Goal: Task Accomplishment & Management: Use online tool/utility

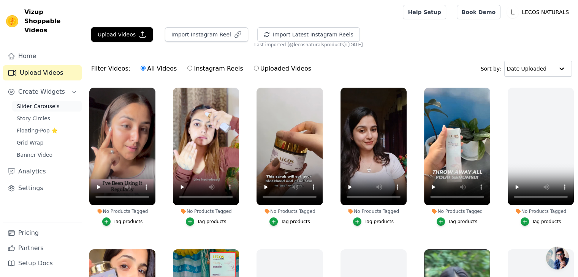
click at [32, 103] on span "Slider Carousels" at bounding box center [38, 107] width 43 height 8
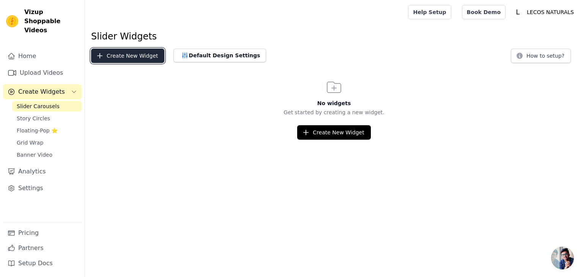
click at [146, 58] on button "Create New Widget" at bounding box center [127, 56] width 73 height 14
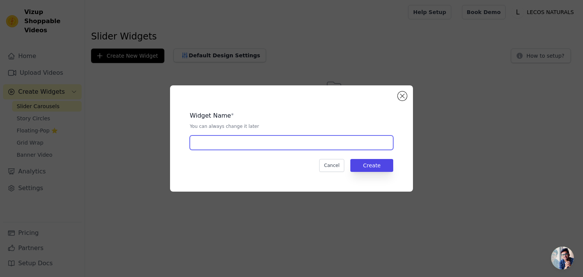
click at [256, 146] on input "text" at bounding box center [292, 143] width 204 height 14
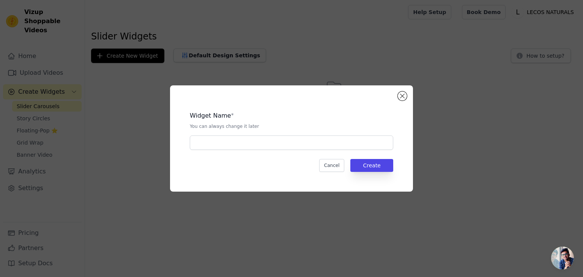
click at [398, 99] on div "Widget Name * You can always change it later Cancel Create" at bounding box center [291, 139] width 219 height 82
click at [401, 97] on button "Close modal" at bounding box center [402, 96] width 9 height 9
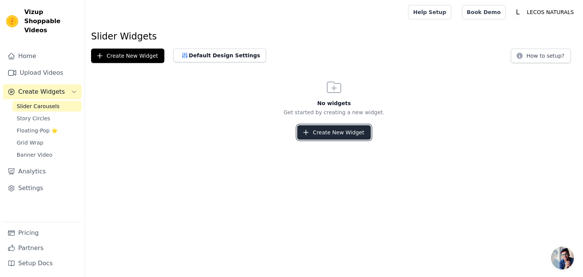
click at [319, 131] on button "Create New Widget" at bounding box center [333, 132] width 73 height 14
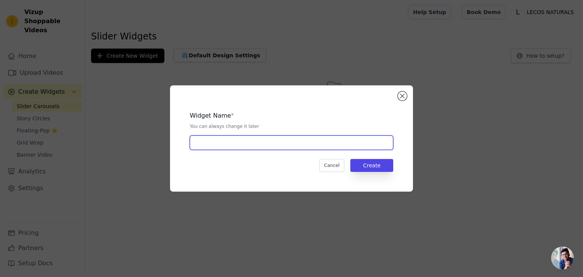
click at [260, 145] on input "text" at bounding box center [292, 143] width 204 height 14
type input "Home"
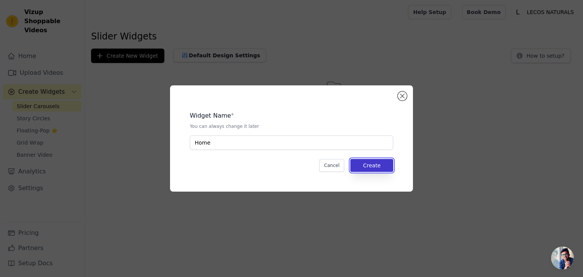
click at [363, 164] on button "Create" at bounding box center [371, 165] width 43 height 13
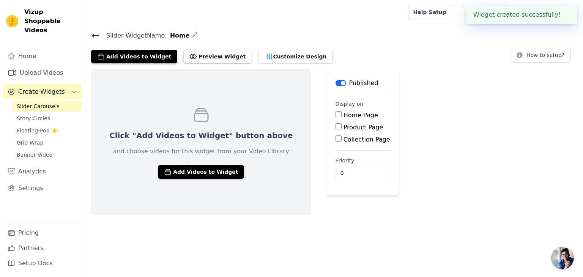
click at [336, 114] on input "Home Page" at bounding box center [339, 114] width 6 height 6
checkbox input "true"
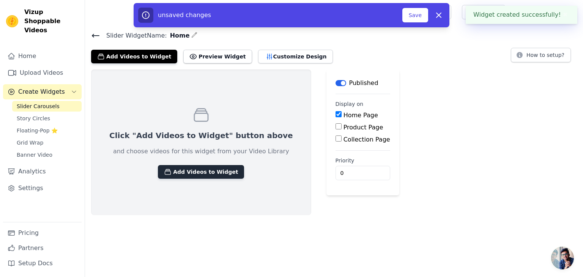
click at [202, 172] on button "Add Videos to Widget" at bounding box center [201, 172] width 86 height 14
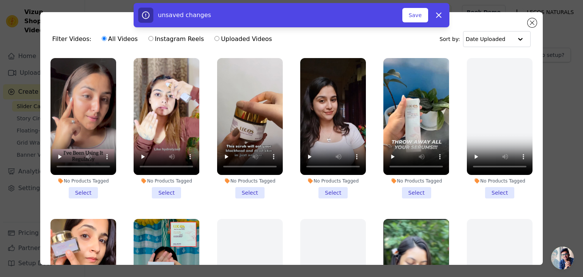
click at [84, 188] on li "No Products Tagged Select" at bounding box center [84, 128] width 66 height 141
click at [0, 0] on input "No Products Tagged Select" at bounding box center [0, 0] width 0 height 0
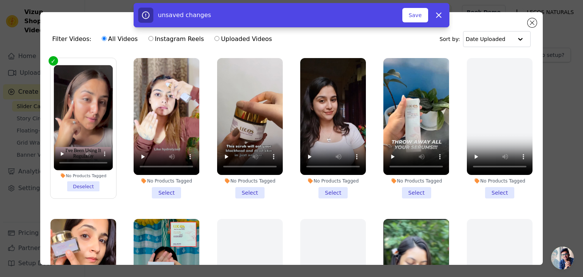
click at [247, 188] on li "No Products Tagged Select" at bounding box center [250, 128] width 66 height 141
click at [0, 0] on input "No Products Tagged Select" at bounding box center [0, 0] width 0 height 0
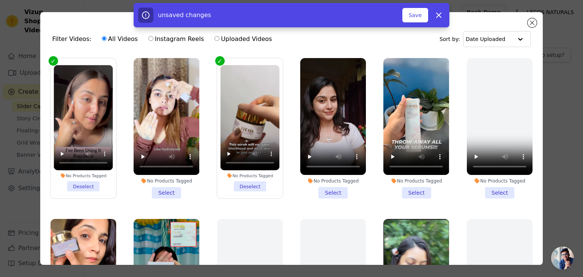
click at [334, 186] on li "No Products Tagged Select" at bounding box center [333, 128] width 66 height 141
click at [0, 0] on input "No Products Tagged Select" at bounding box center [0, 0] width 0 height 0
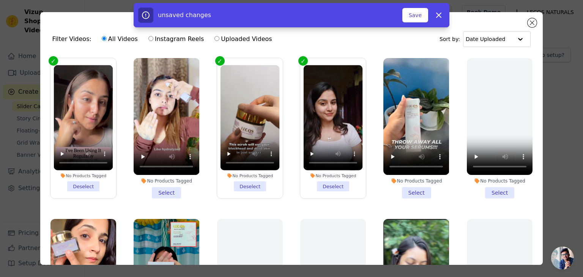
click at [169, 188] on li "No Products Tagged Select" at bounding box center [167, 128] width 66 height 141
click at [0, 0] on input "No Products Tagged Select" at bounding box center [0, 0] width 0 height 0
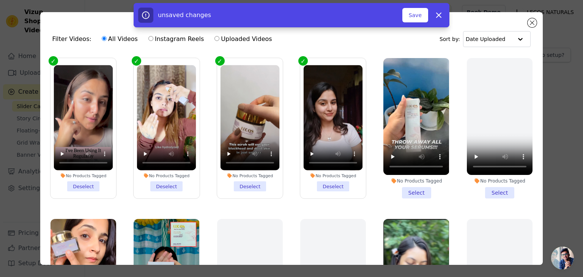
click at [257, 184] on li "No Products Tagged Deselect" at bounding box center [249, 128] width 59 height 126
click at [0, 0] on input "No Products Tagged Deselect" at bounding box center [0, 0] width 0 height 0
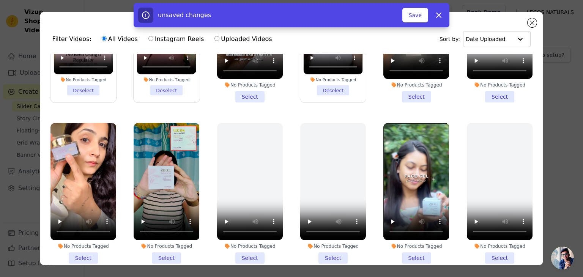
scroll to position [114, 0]
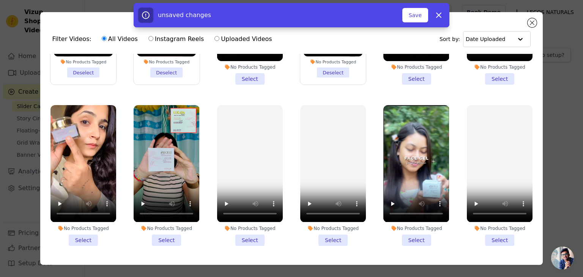
click at [87, 231] on li "No Products Tagged Select" at bounding box center [84, 175] width 66 height 141
click at [0, 0] on input "No Products Tagged Select" at bounding box center [0, 0] width 0 height 0
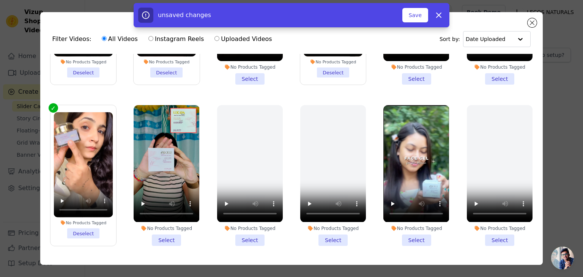
click at [159, 237] on li "No Products Tagged Select" at bounding box center [167, 175] width 66 height 141
click at [0, 0] on input "No Products Tagged Select" at bounding box center [0, 0] width 0 height 0
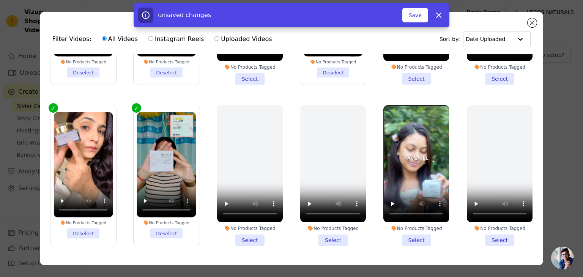
click at [413, 231] on li "No Products Tagged Select" at bounding box center [417, 175] width 66 height 141
click at [0, 0] on input "No Products Tagged Select" at bounding box center [0, 0] width 0 height 0
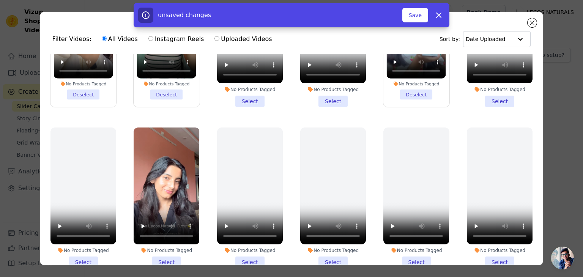
scroll to position [304, 0]
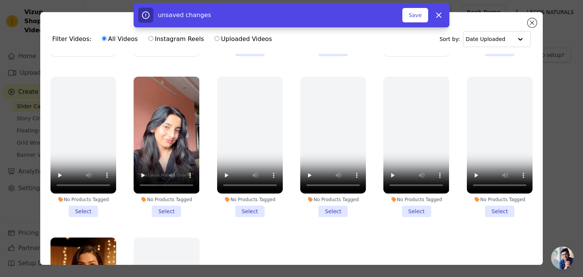
click at [171, 204] on li "No Products Tagged Select" at bounding box center [167, 147] width 66 height 141
click at [0, 0] on input "No Products Tagged Select" at bounding box center [0, 0] width 0 height 0
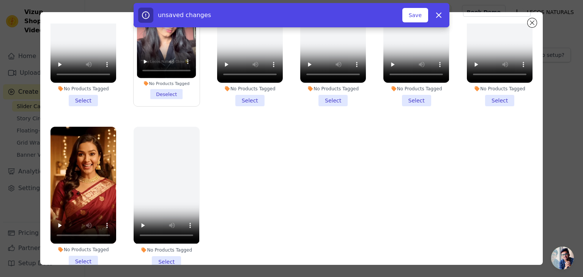
scroll to position [66, 0]
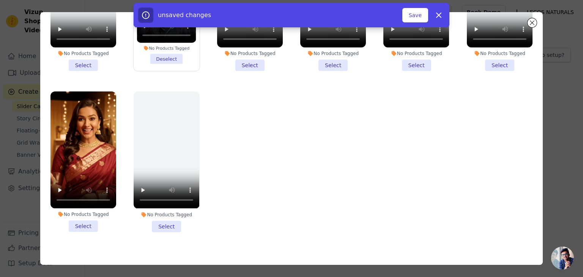
drag, startPoint x: 90, startPoint y: 216, endPoint x: 99, endPoint y: 218, distance: 9.7
click at [89, 216] on li "No Products Tagged Select" at bounding box center [84, 162] width 66 height 141
click at [0, 0] on input "No Products Tagged Select" at bounding box center [0, 0] width 0 height 0
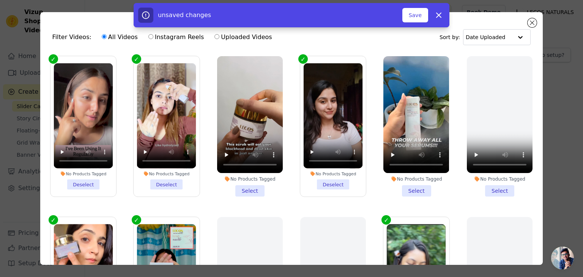
scroll to position [0, 0]
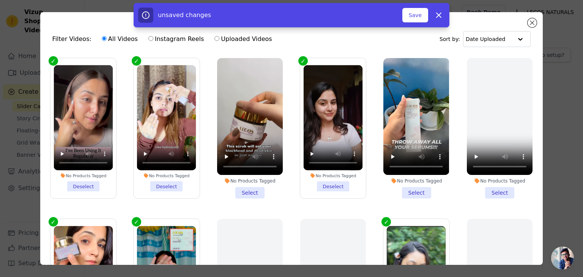
drag, startPoint x: 403, startPoint y: 189, endPoint x: 388, endPoint y: 195, distance: 16.0
click at [403, 189] on li "No Products Tagged Select" at bounding box center [417, 128] width 66 height 141
click at [0, 0] on input "No Products Tagged Select" at bounding box center [0, 0] width 0 height 0
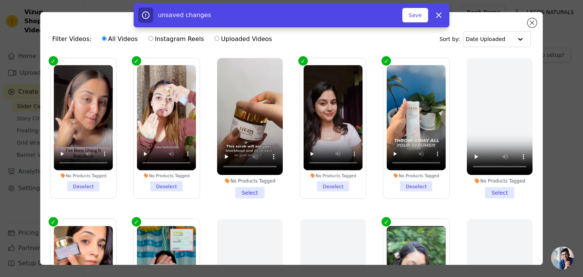
click at [242, 186] on li "No Products Tagged Select" at bounding box center [250, 128] width 66 height 141
click at [0, 0] on input "No Products Tagged Select" at bounding box center [0, 0] width 0 height 0
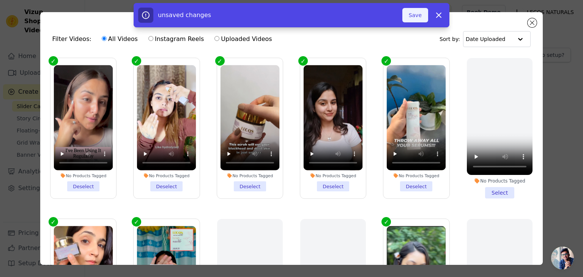
click at [410, 16] on button "Save" at bounding box center [416, 15] width 26 height 14
click at [439, 11] on icon at bounding box center [438, 15] width 9 height 9
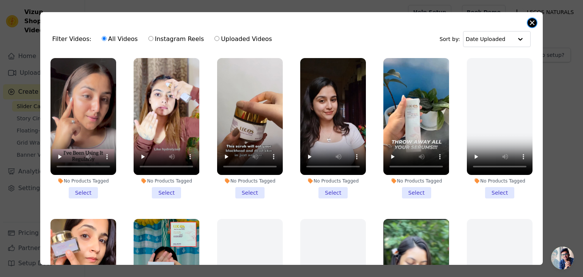
click at [536, 24] on button "Close modal" at bounding box center [532, 22] width 9 height 9
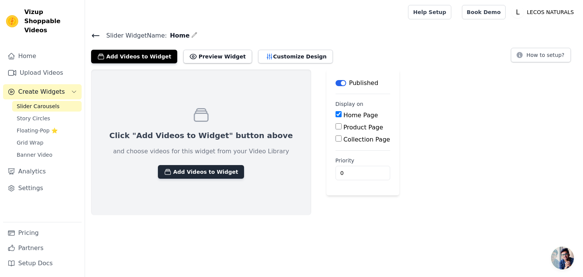
click at [188, 177] on button "Add Videos to Widget" at bounding box center [201, 172] width 86 height 14
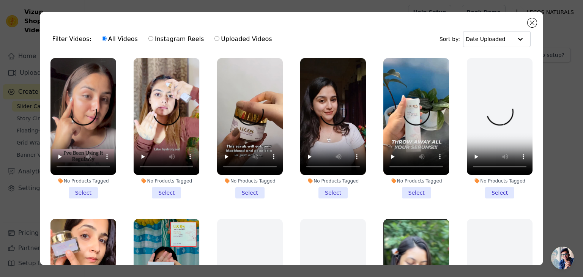
click at [76, 191] on li "No Products Tagged Select" at bounding box center [84, 128] width 66 height 141
click at [0, 0] on input "No Products Tagged Select" at bounding box center [0, 0] width 0 height 0
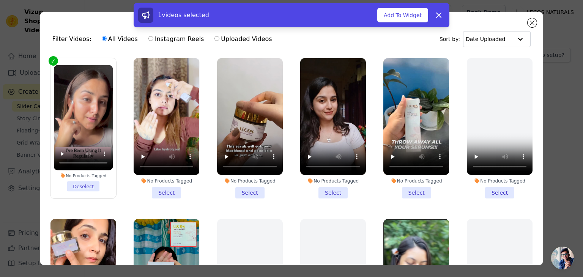
click at [158, 188] on li "No Products Tagged Select" at bounding box center [167, 128] width 66 height 141
click at [0, 0] on input "No Products Tagged Select" at bounding box center [0, 0] width 0 height 0
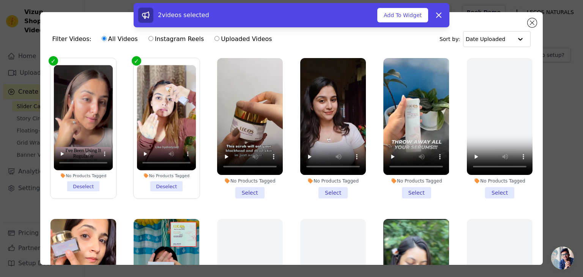
click at [322, 193] on li "No Products Tagged Select" at bounding box center [333, 128] width 66 height 141
click at [0, 0] on input "No Products Tagged Select" at bounding box center [0, 0] width 0 height 0
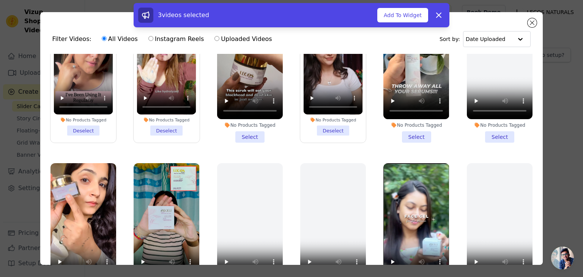
scroll to position [114, 0]
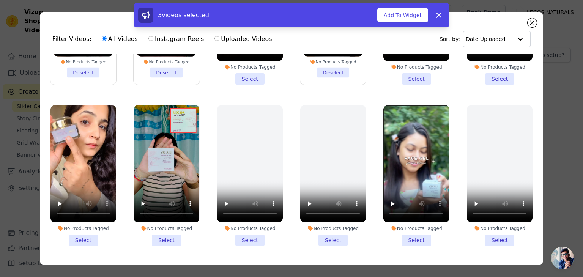
click at [86, 234] on li "No Products Tagged Select" at bounding box center [84, 175] width 66 height 141
click at [0, 0] on input "No Products Tagged Select" at bounding box center [0, 0] width 0 height 0
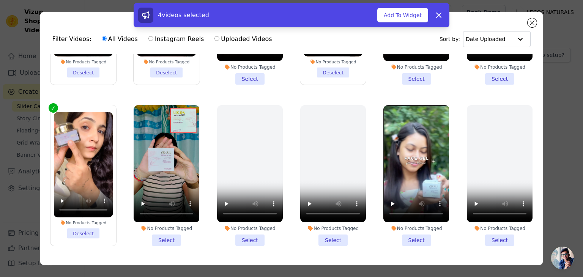
click at [170, 231] on li "No Products Tagged Select" at bounding box center [167, 175] width 66 height 141
click at [0, 0] on input "No Products Tagged Select" at bounding box center [0, 0] width 0 height 0
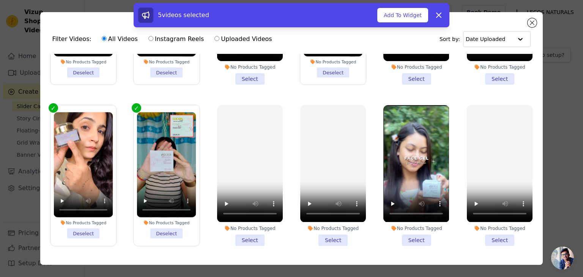
drag, startPoint x: 414, startPoint y: 232, endPoint x: 404, endPoint y: 220, distance: 15.7
click at [414, 232] on li "No Products Tagged Select" at bounding box center [417, 175] width 66 height 141
click at [0, 0] on input "No Products Tagged Select" at bounding box center [0, 0] width 0 height 0
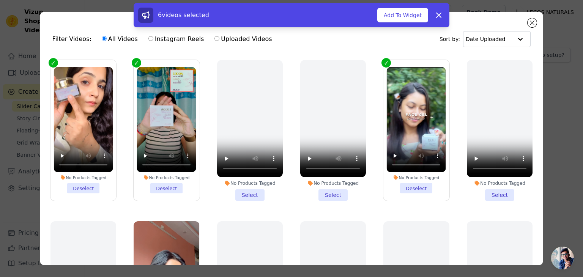
scroll to position [266, 0]
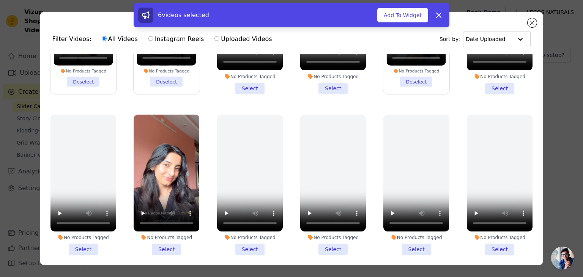
click at [166, 236] on li "No Products Tagged Select" at bounding box center [167, 185] width 66 height 141
click at [0, 0] on input "No Products Tagged Select" at bounding box center [0, 0] width 0 height 0
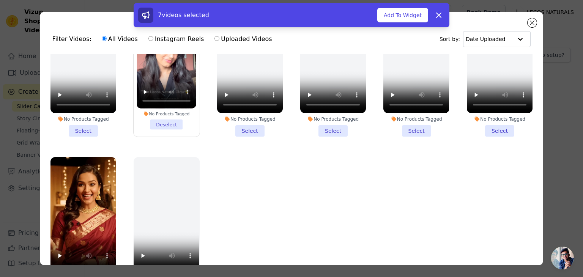
scroll to position [66, 0]
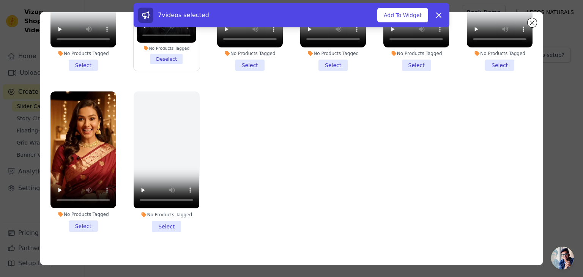
click at [84, 216] on li "No Products Tagged Select" at bounding box center [84, 162] width 66 height 141
click at [0, 0] on input "No Products Tagged Select" at bounding box center [0, 0] width 0 height 0
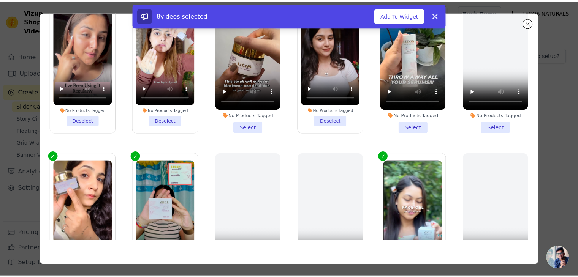
scroll to position [0, 0]
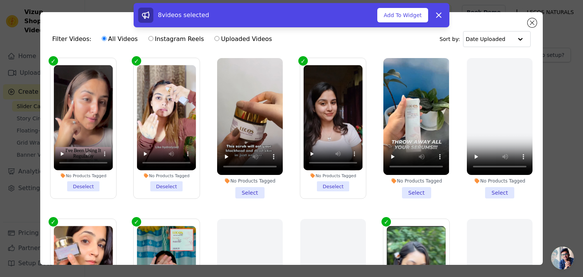
click at [251, 186] on li "No Products Tagged Select" at bounding box center [250, 128] width 66 height 141
click at [0, 0] on input "No Products Tagged Select" at bounding box center [0, 0] width 0 height 0
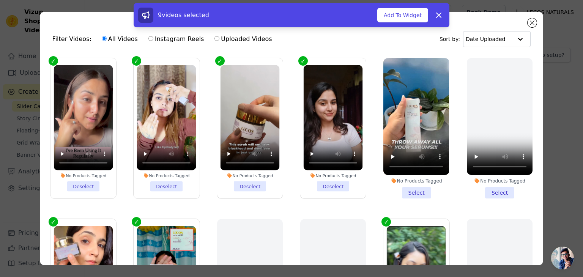
click at [418, 189] on li "No Products Tagged Select" at bounding box center [417, 128] width 66 height 141
click at [0, 0] on input "No Products Tagged Select" at bounding box center [0, 0] width 0 height 0
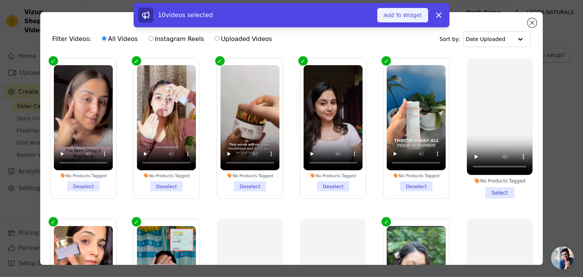
click at [409, 12] on button "Add To Widget" at bounding box center [402, 15] width 51 height 14
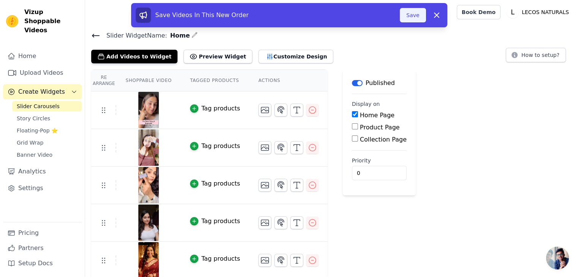
click at [416, 20] on button "Save" at bounding box center [412, 15] width 26 height 14
